Goal: Use online tool/utility: Use online tool/utility

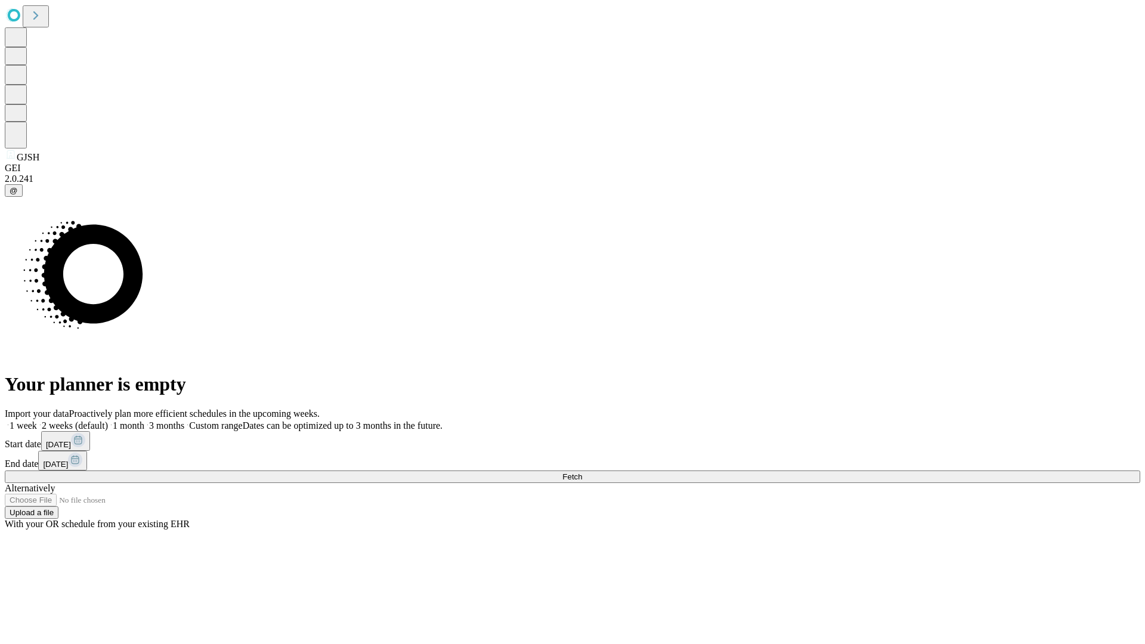
click at [582, 472] on span "Fetch" at bounding box center [572, 476] width 20 height 9
